Goal: Obtain resource: Download file/media

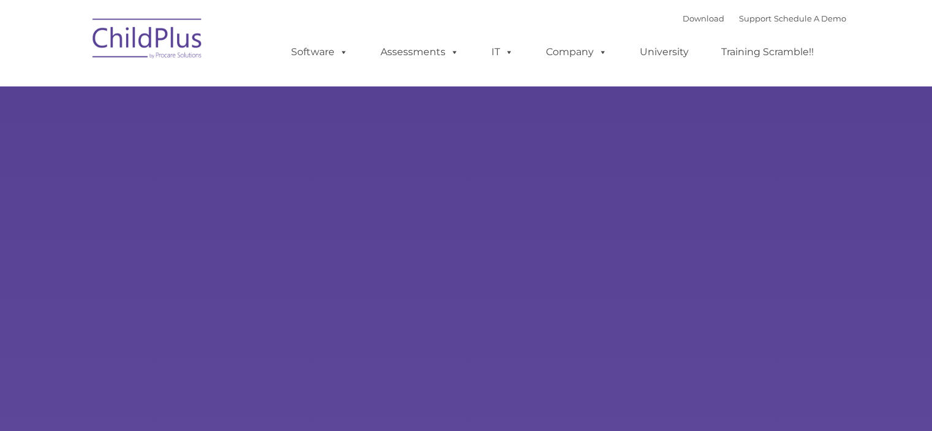
click at [159, 44] on img at bounding box center [147, 40] width 123 height 61
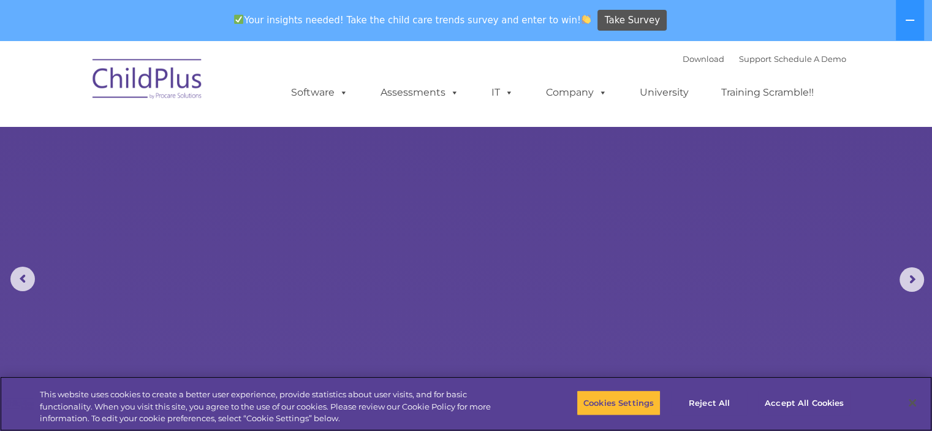
select select "MEDIUM"
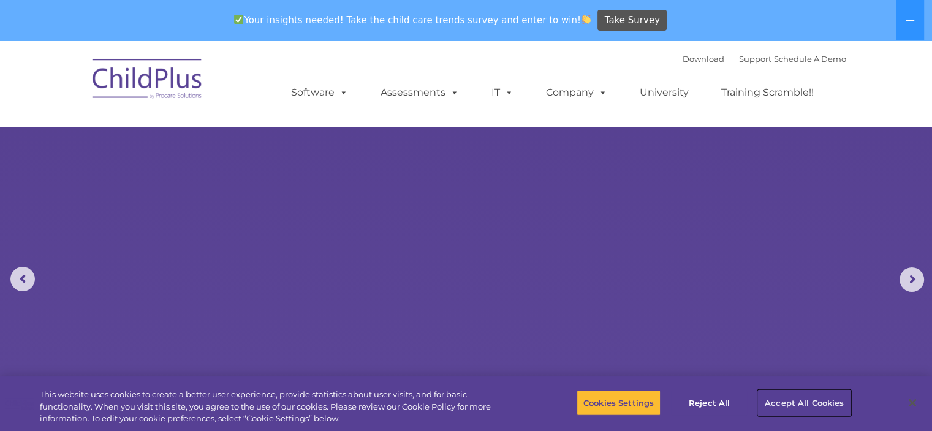
click at [797, 401] on button "Accept All Cookies" at bounding box center [804, 403] width 93 height 26
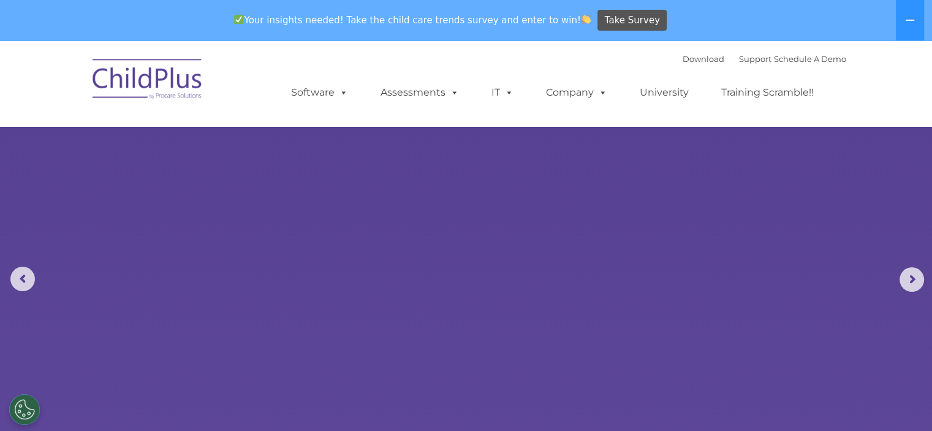
click at [142, 86] on img at bounding box center [147, 80] width 123 height 61
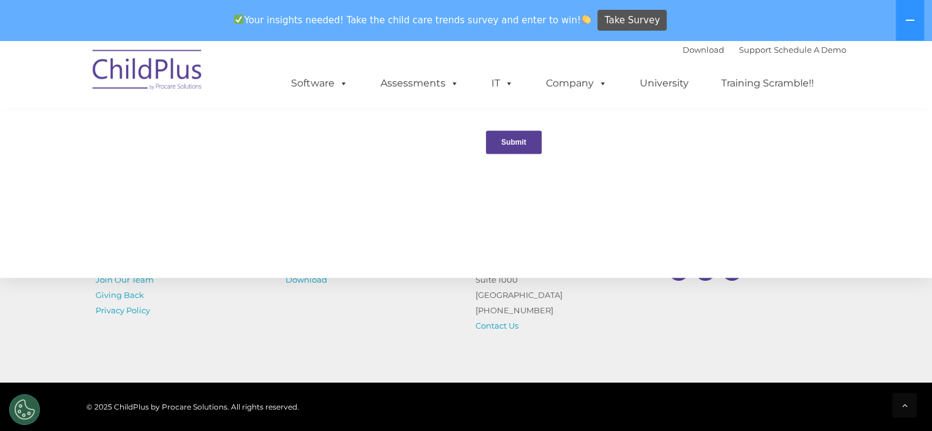
scroll to position [1402, 0]
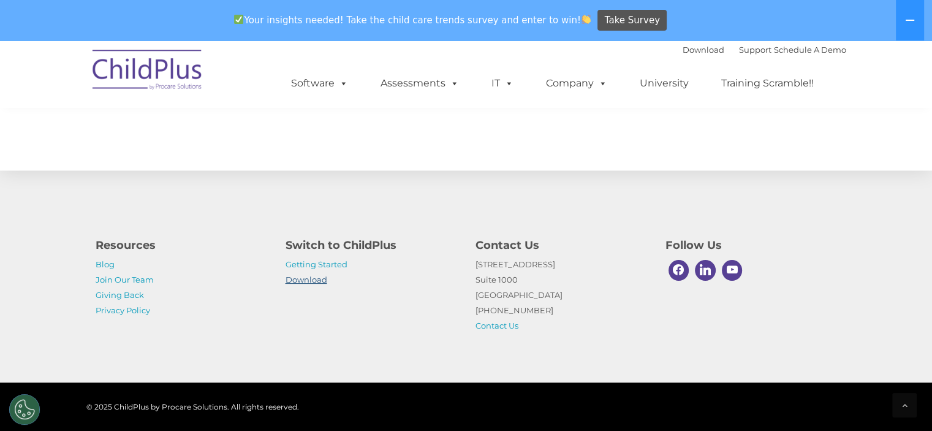
click at [310, 279] on link "Download" at bounding box center [307, 280] width 42 height 10
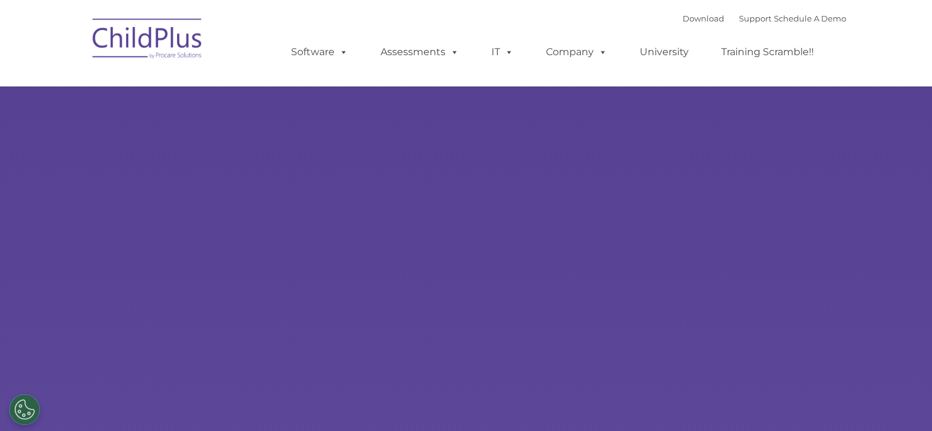
type input ""
select select "MEDIUM"
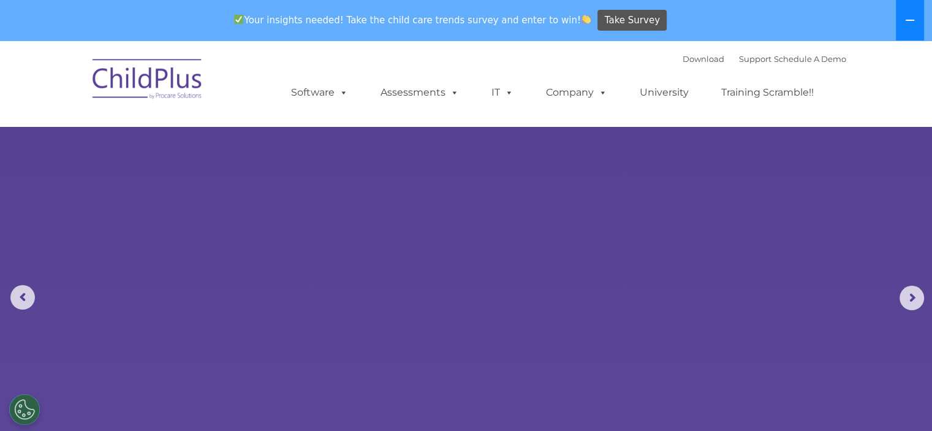
click at [910, 20] on icon at bounding box center [910, 20] width 9 height 1
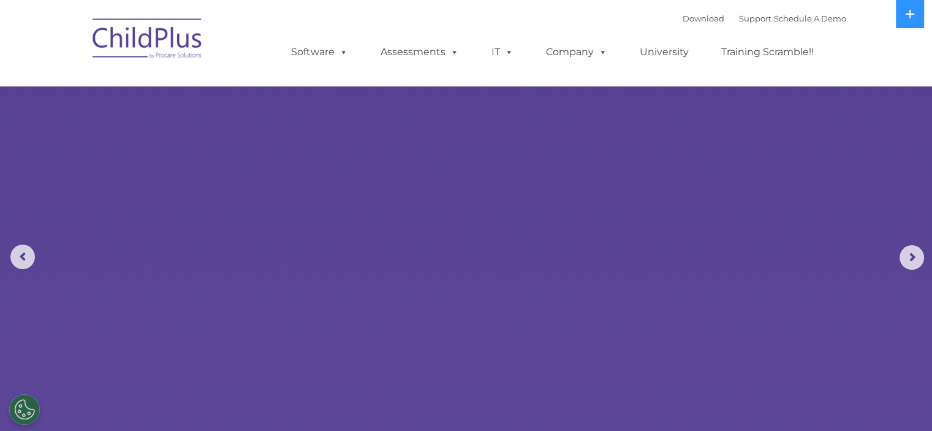
click at [110, 44] on img at bounding box center [147, 40] width 123 height 61
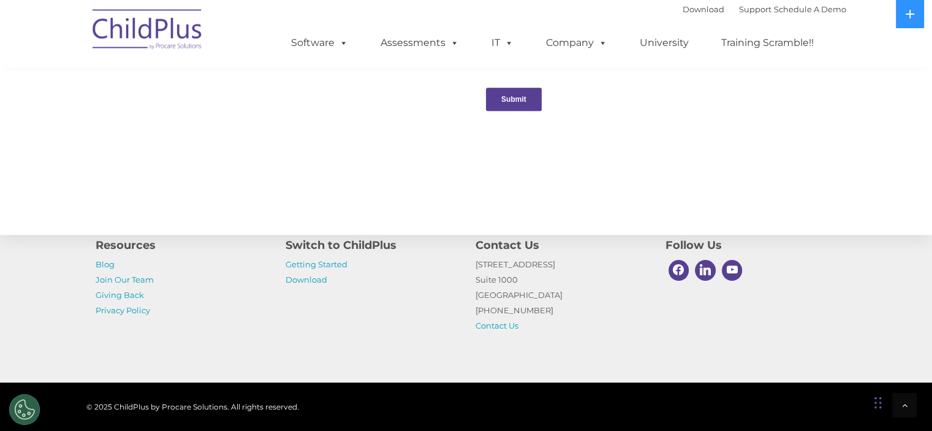
scroll to position [1380, 0]
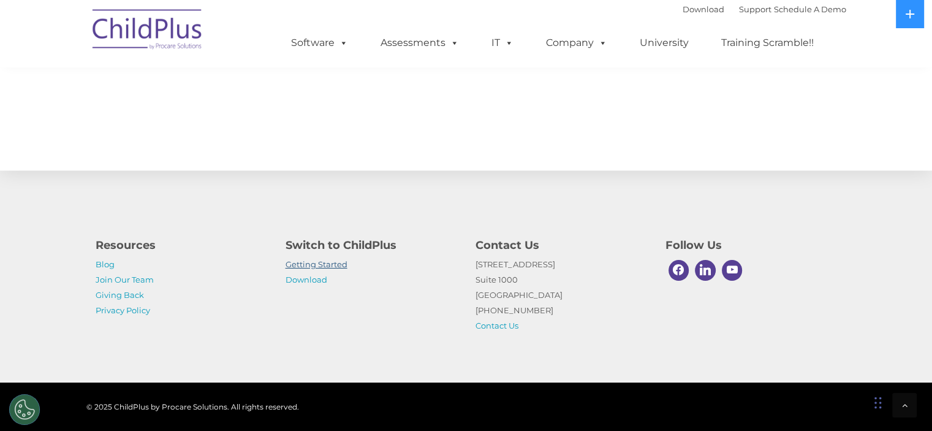
click at [330, 267] on link "Getting Started" at bounding box center [317, 264] width 62 height 10
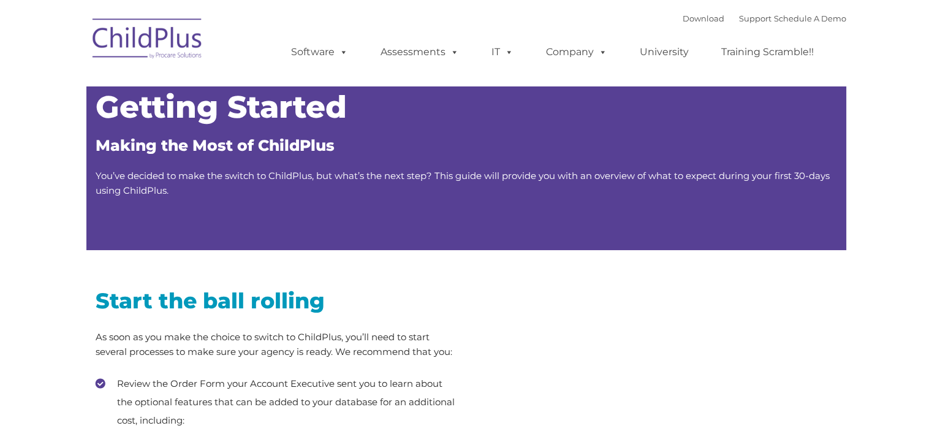
type input ""
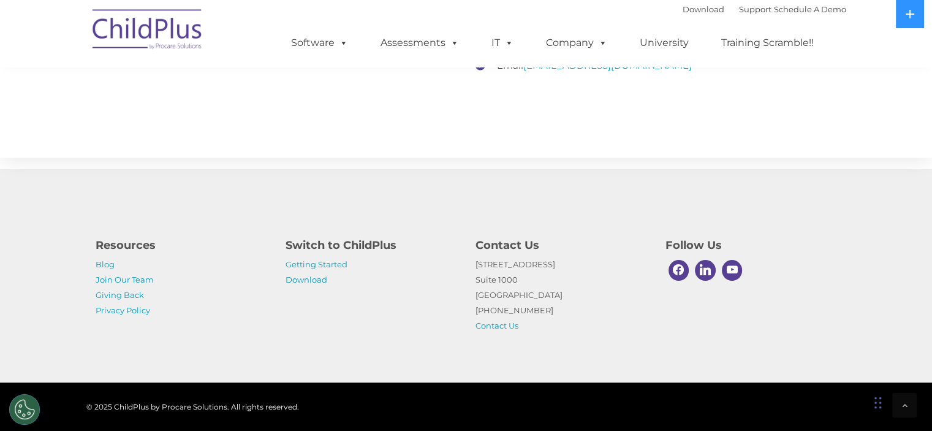
scroll to position [1949, 0]
drag, startPoint x: 933, startPoint y: 50, endPoint x: 937, endPoint y: 396, distance: 346.8
click at [305, 282] on link "Download" at bounding box center [307, 280] width 42 height 10
